Goal: Communication & Community: Answer question/provide support

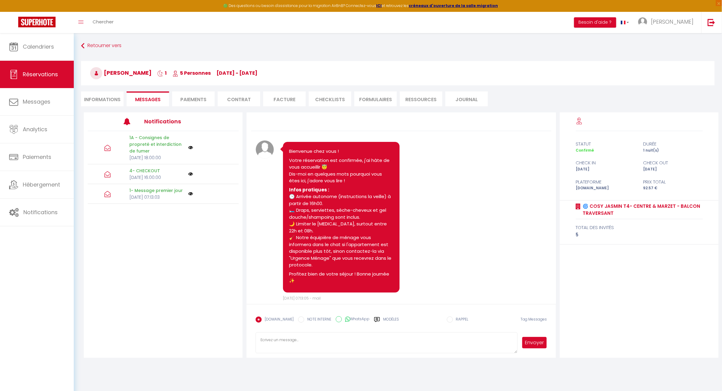
scroll to position [662, 0]
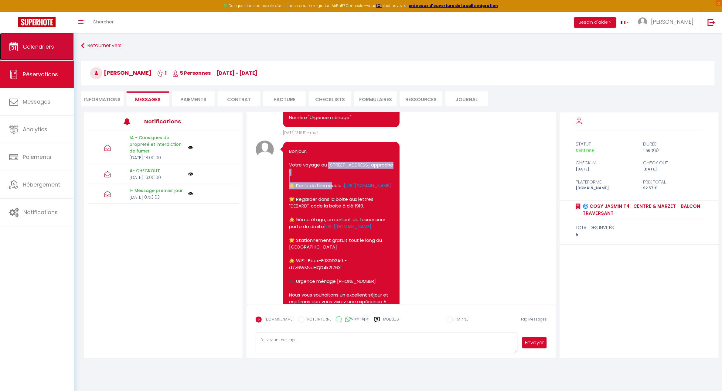
click at [53, 51] on link "Calendriers" at bounding box center [37, 46] width 74 height 27
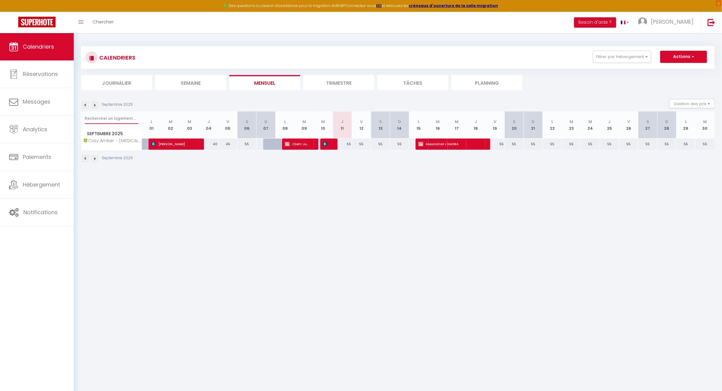
click at [98, 120] on input "text" at bounding box center [112, 118] width 54 height 11
type input "M"
select select
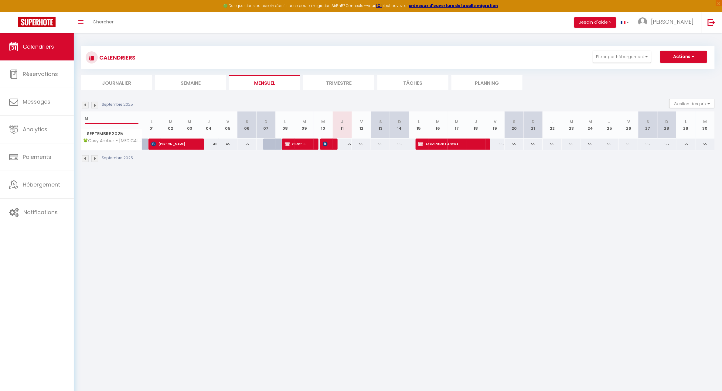
select select
type input "MU"
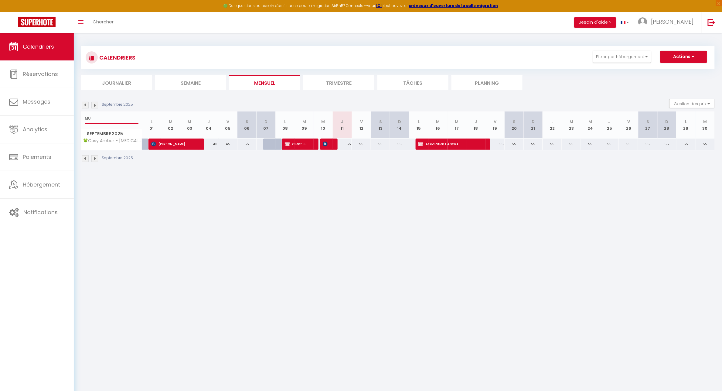
select select
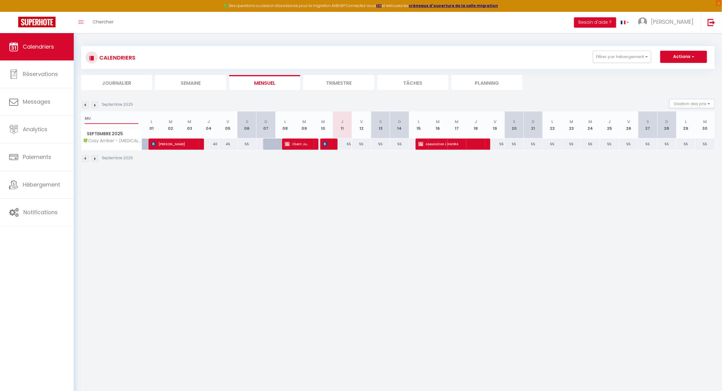
select select
type input "MUR"
select select
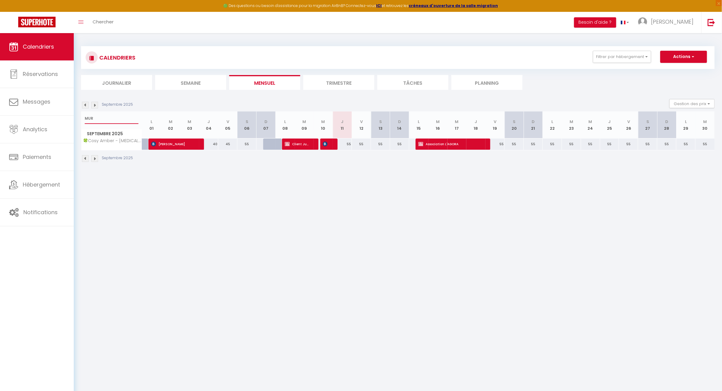
select select
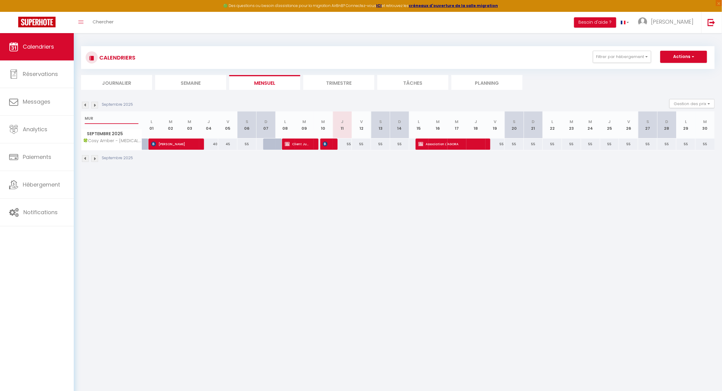
type input "MURE"
select select
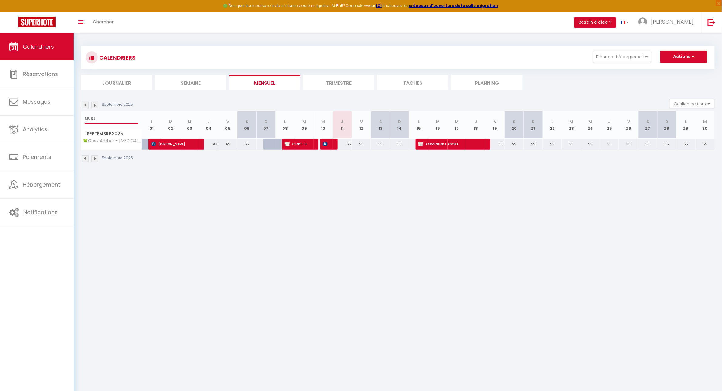
select select
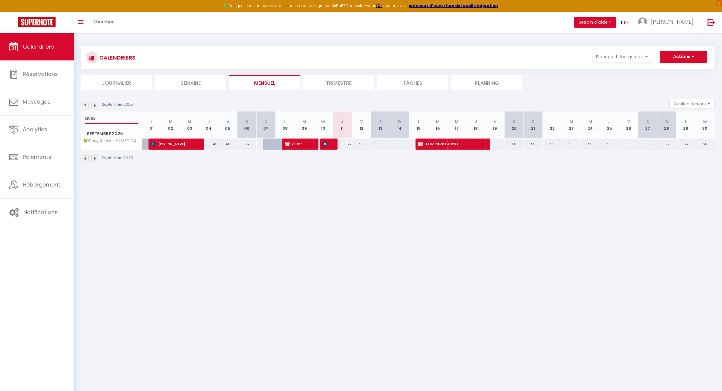
select select
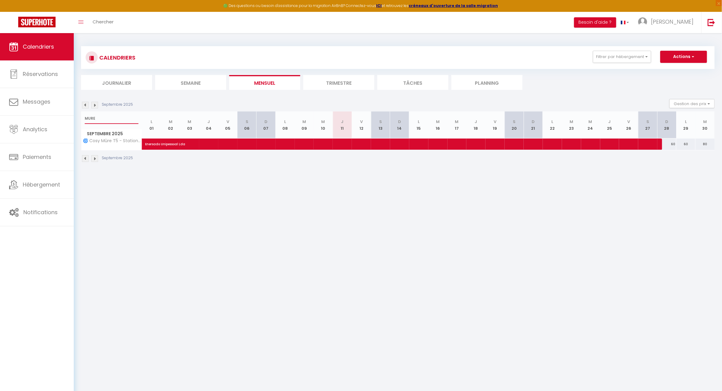
type input "MURE"
click at [206, 144] on span "Enersado Unipessoal Lda" at bounding box center [333, 141] width 377 height 12
select select "OK"
select select "0"
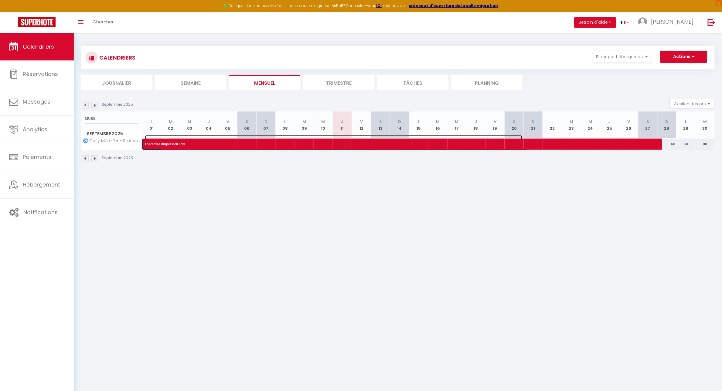
select select "0"
select select
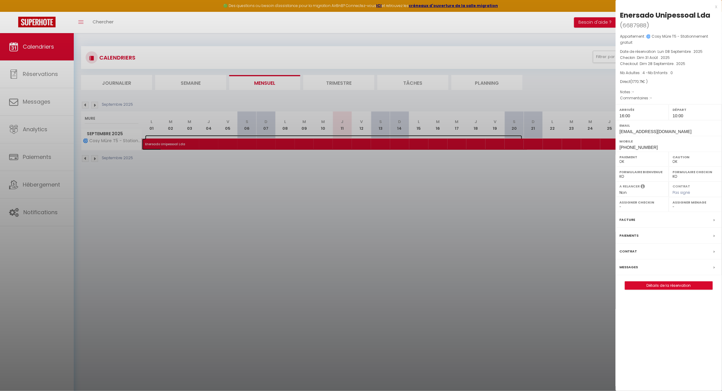
select select "34416"
click at [535, 185] on div at bounding box center [361, 195] width 722 height 391
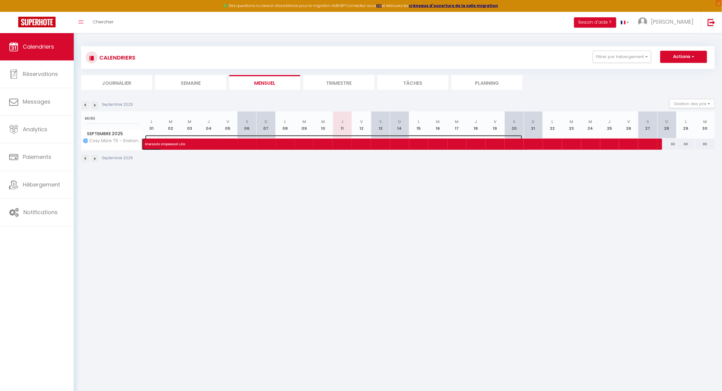
click at [163, 144] on span "Enersado Unipessoal Lda" at bounding box center [333, 141] width 377 height 12
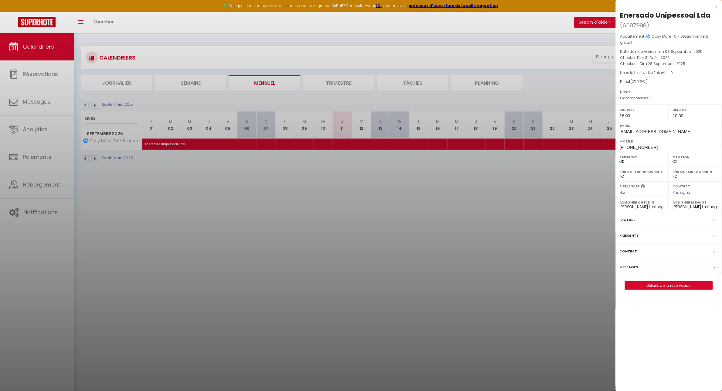
click at [427, 255] on div at bounding box center [361, 195] width 722 height 391
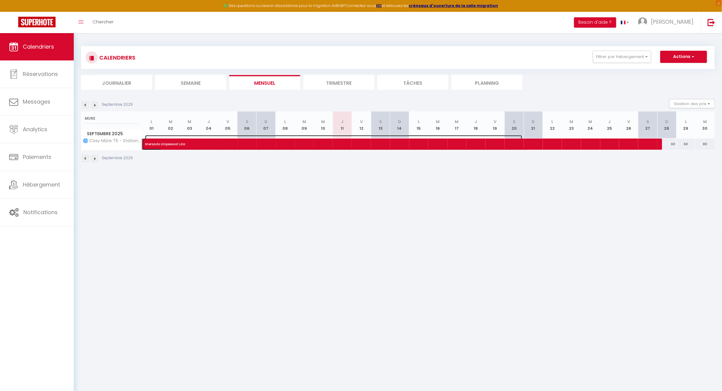
click at [193, 141] on span "Enersado Unipessoal Lda" at bounding box center [333, 141] width 377 height 12
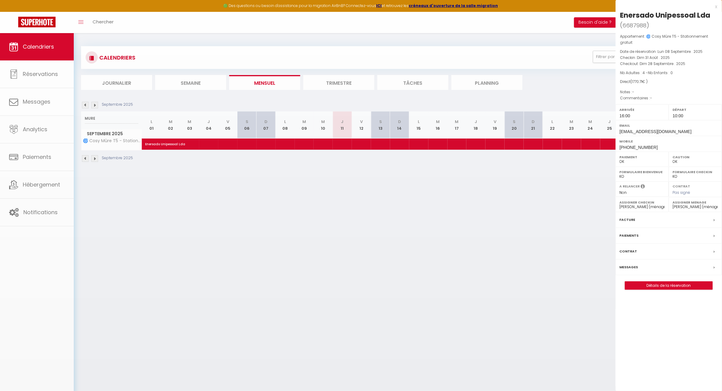
click at [193, 141] on div at bounding box center [361, 195] width 722 height 391
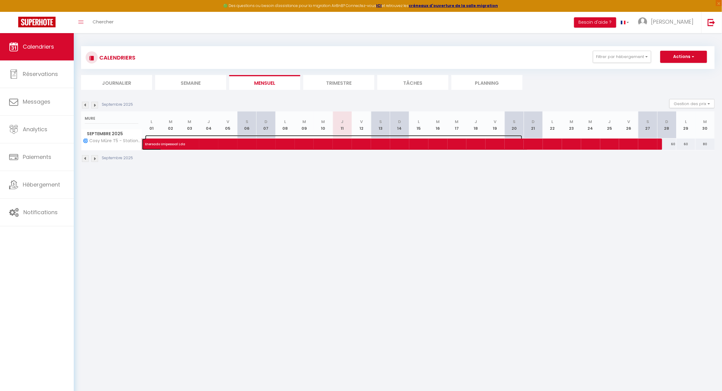
click at [194, 141] on span "Enersado Unipessoal Lda" at bounding box center [333, 141] width 377 height 12
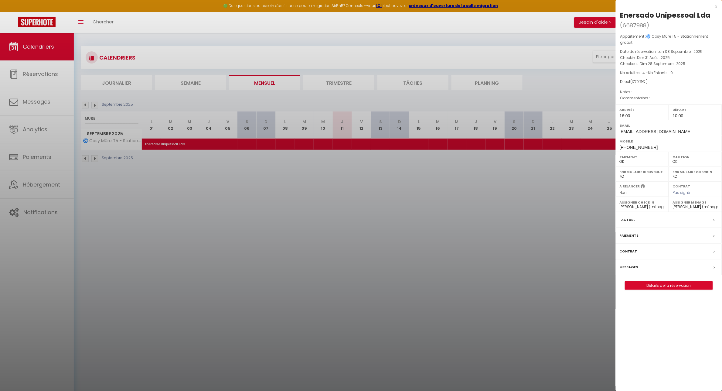
click at [629, 267] on label "Messages" at bounding box center [628, 267] width 19 height 6
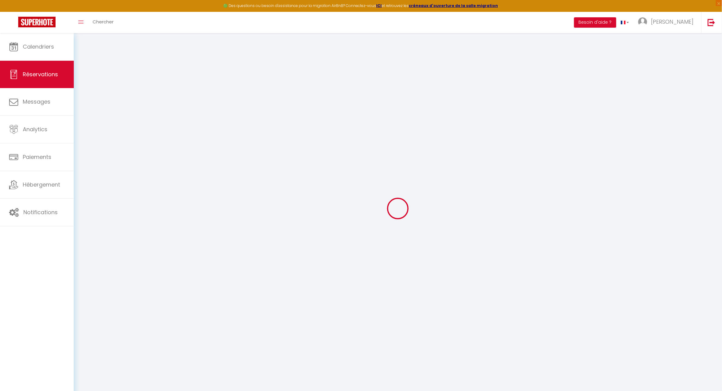
select select
checkbox input "false"
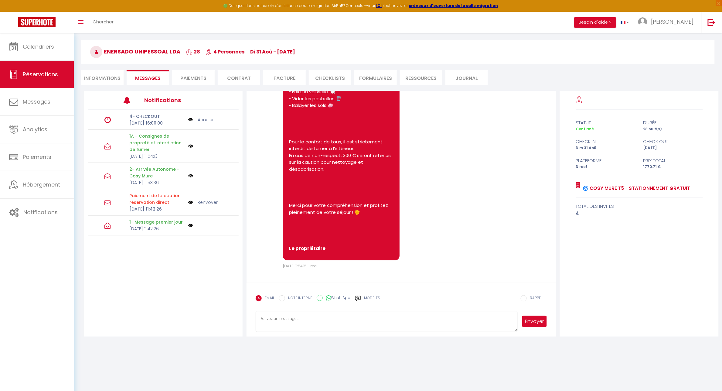
scroll to position [33, 0]
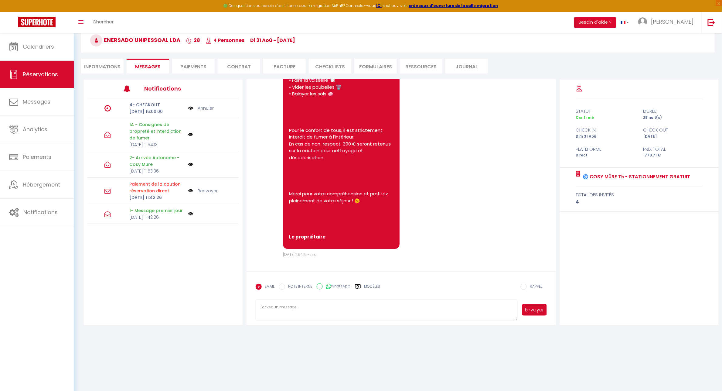
click at [308, 308] on textarea at bounding box center [387, 309] width 262 height 21
type textarea "Bonjour"
click at [534, 309] on button "Envoyer" at bounding box center [534, 310] width 25 height 12
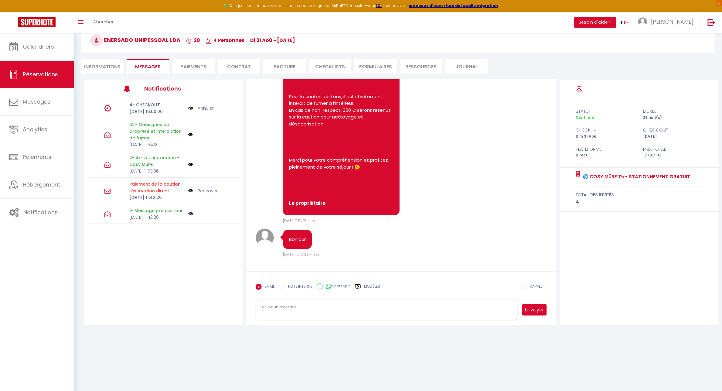
drag, startPoint x: 318, startPoint y: 286, endPoint x: 322, endPoint y: 288, distance: 4.5
click at [318, 286] on input "WhatsApp" at bounding box center [320, 286] width 6 height 6
radio input "true"
radio input "false"
click at [306, 307] on textarea at bounding box center [387, 309] width 262 height 21
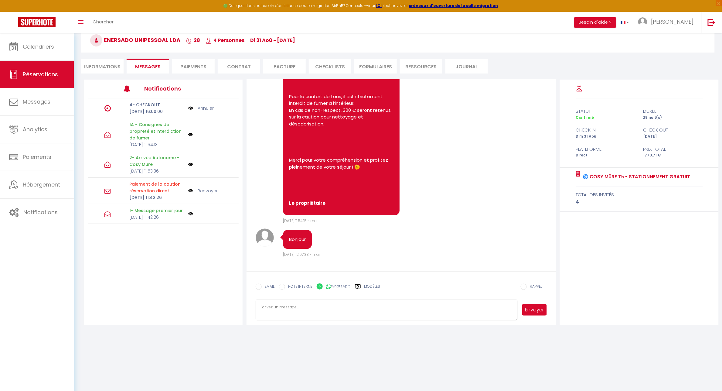
paste textarea "Bonjour, je vous envoie ce message car nous souhaiterions changer le lave-vaiss…"
click at [477, 313] on textarea "Bonjour, je vous envoie ce message car nous souhaiterions changer le lave-vaiss…" at bounding box center [387, 309] width 262 height 21
type textarea "Bonjour, je vous envoie ce message car nous souhaiterions changer le lave-vaiss…"
click at [533, 306] on button "Envoyer" at bounding box center [534, 310] width 25 height 12
